Goal: Navigation & Orientation: Find specific page/section

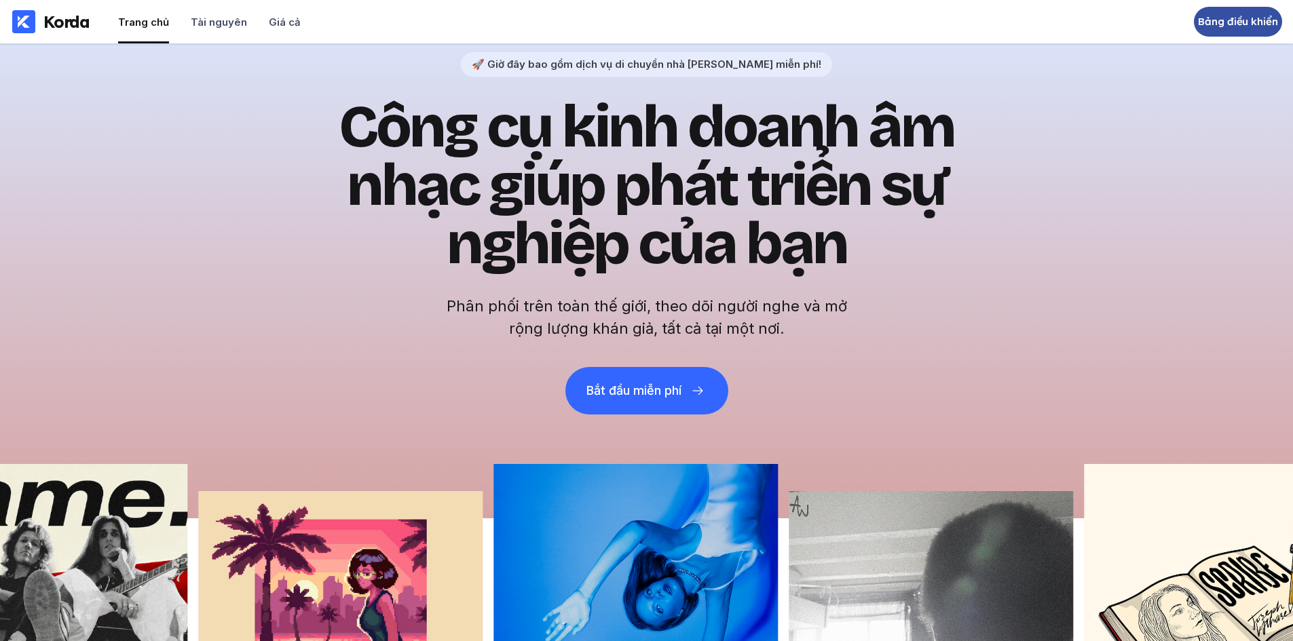
click at [1240, 21] on font "Bảng điều khiển" at bounding box center [1238, 21] width 80 height 13
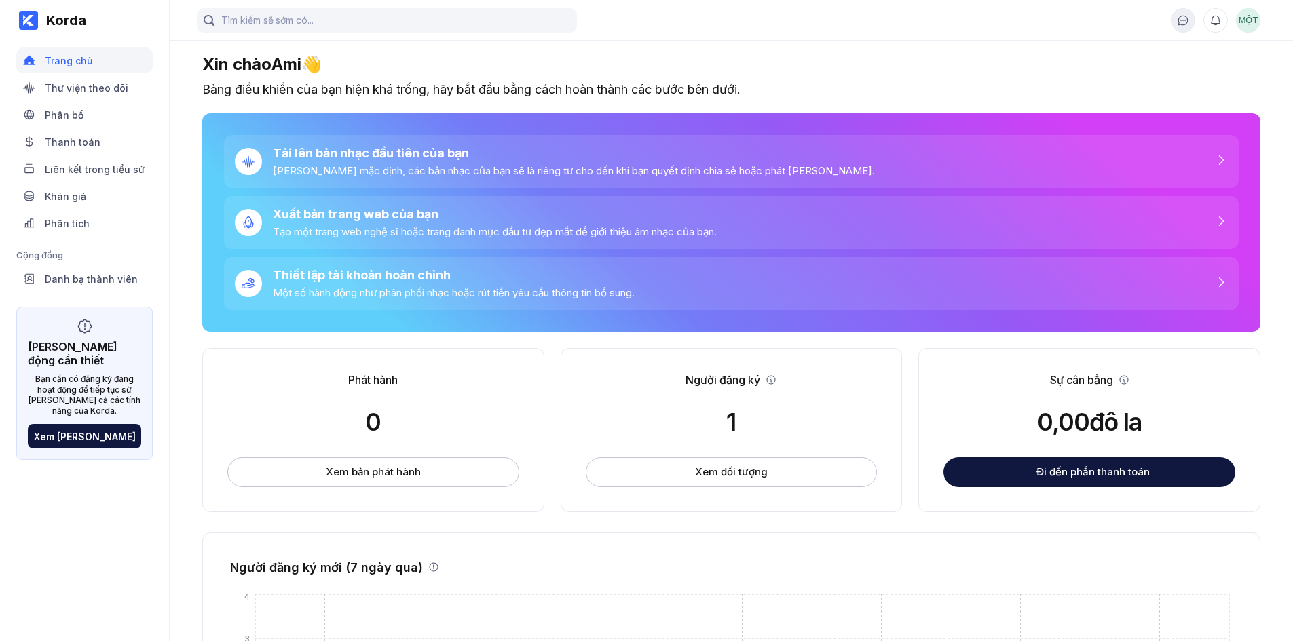
click at [1182, 24] on icon at bounding box center [1183, 20] width 12 height 12
click at [35, 22] on div at bounding box center [28, 20] width 19 height 19
click at [1237, 16] on span "MỘT" at bounding box center [1248, 20] width 24 height 24
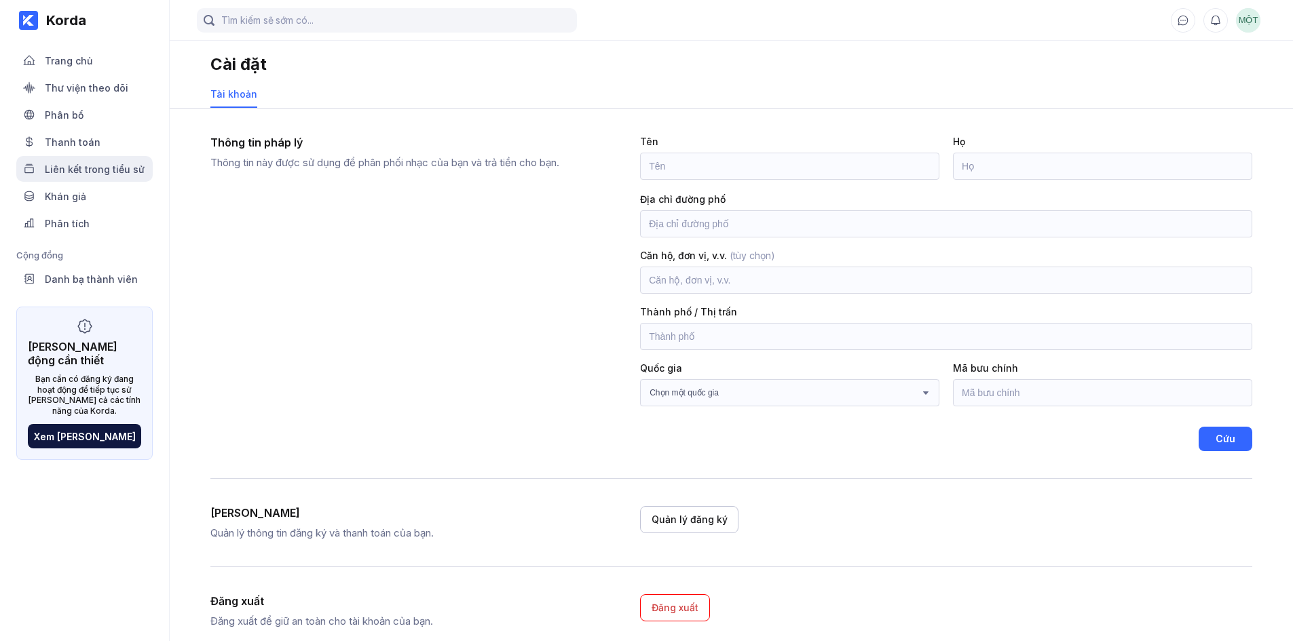
click at [86, 167] on font "Liên kết trong tiểu sử" at bounding box center [95, 170] width 100 height 12
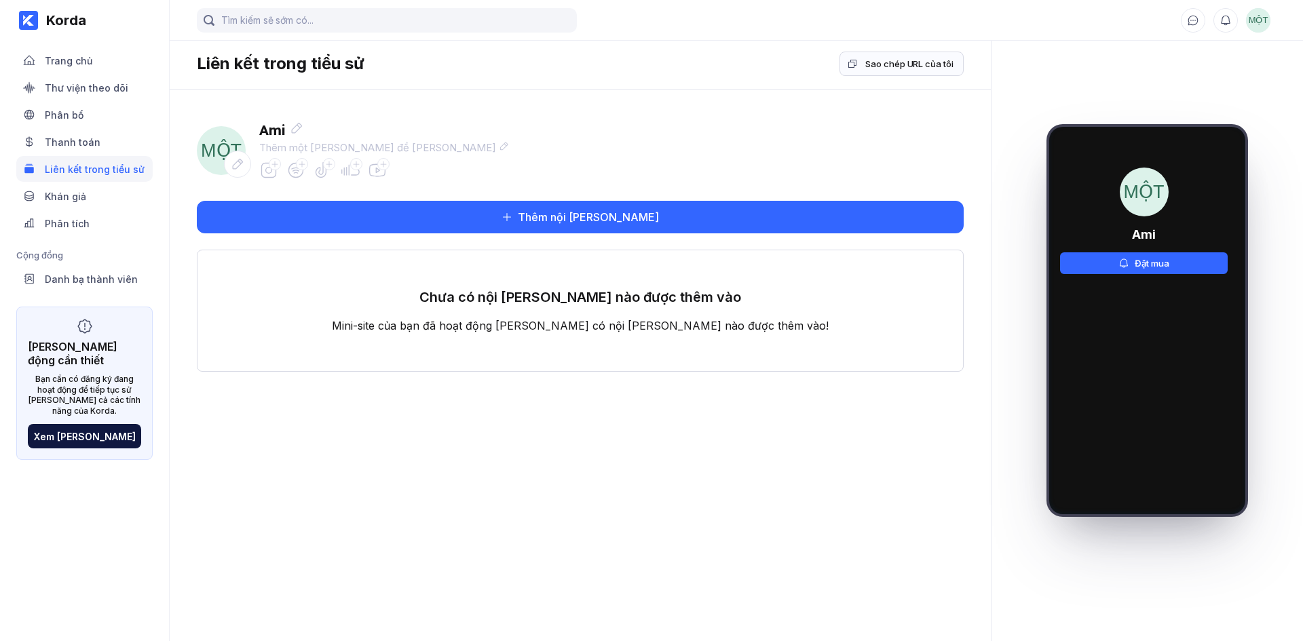
click at [34, 14] on div at bounding box center [28, 20] width 19 height 19
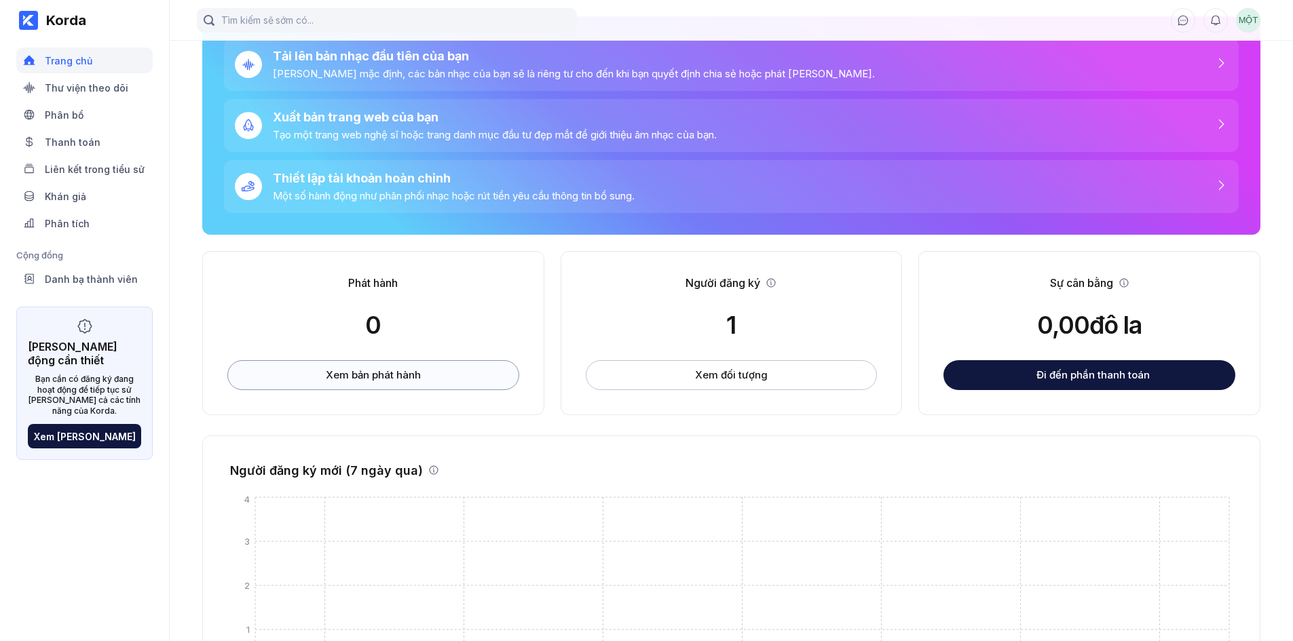
scroll to position [243, 0]
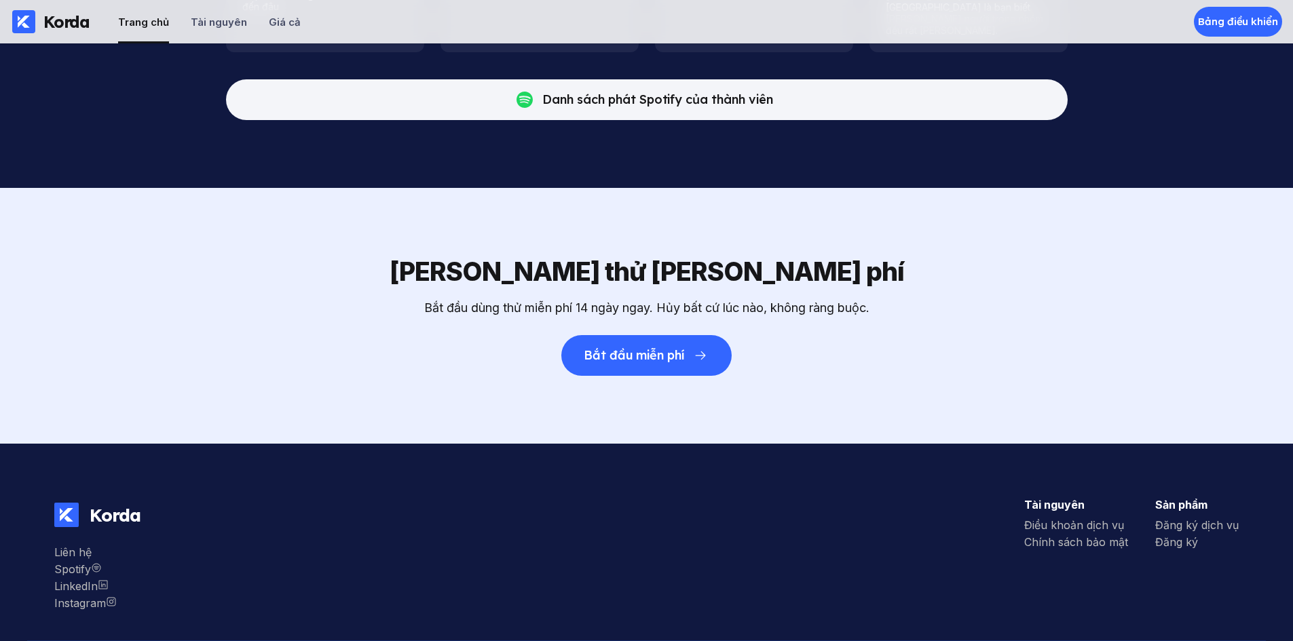
scroll to position [4371, 0]
